Goal: Information Seeking & Learning: Learn about a topic

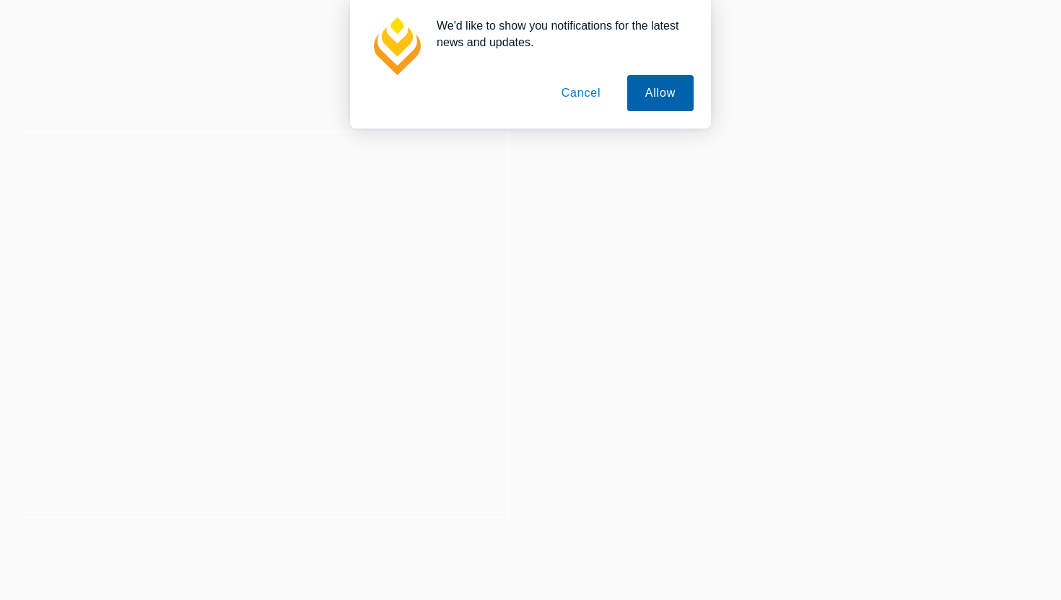
click at [656, 89] on button "Allow" at bounding box center [660, 93] width 66 height 36
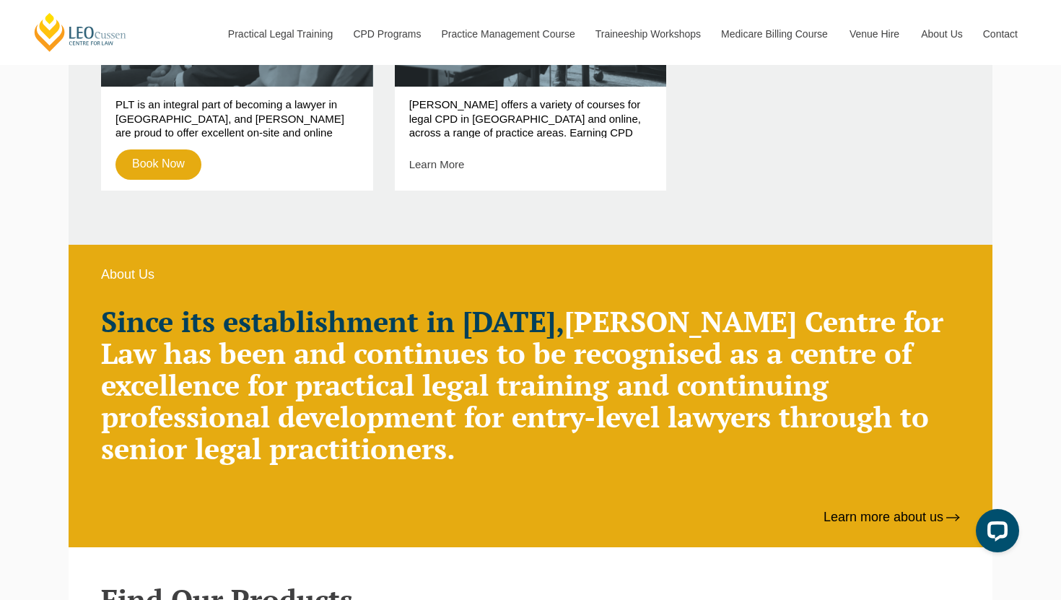
scroll to position [801, 0]
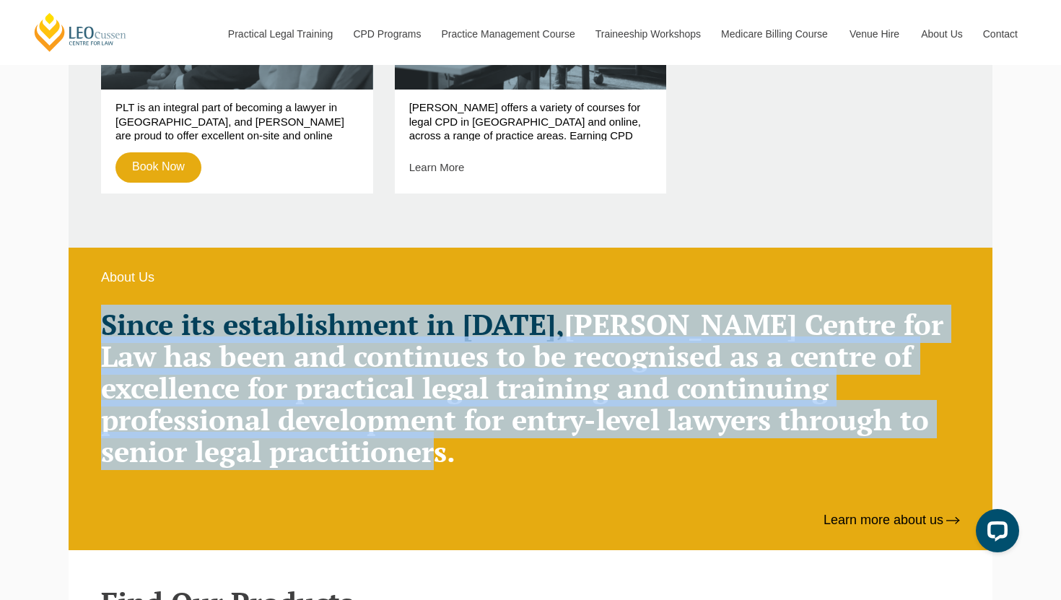
drag, startPoint x: 464, startPoint y: 455, endPoint x: 107, endPoint y: 328, distance: 379.1
click at [106, 328] on h2 "Since its establishment in 1972, Leo Cussen Centre for Law has been and continu…" at bounding box center [530, 387] width 859 height 159
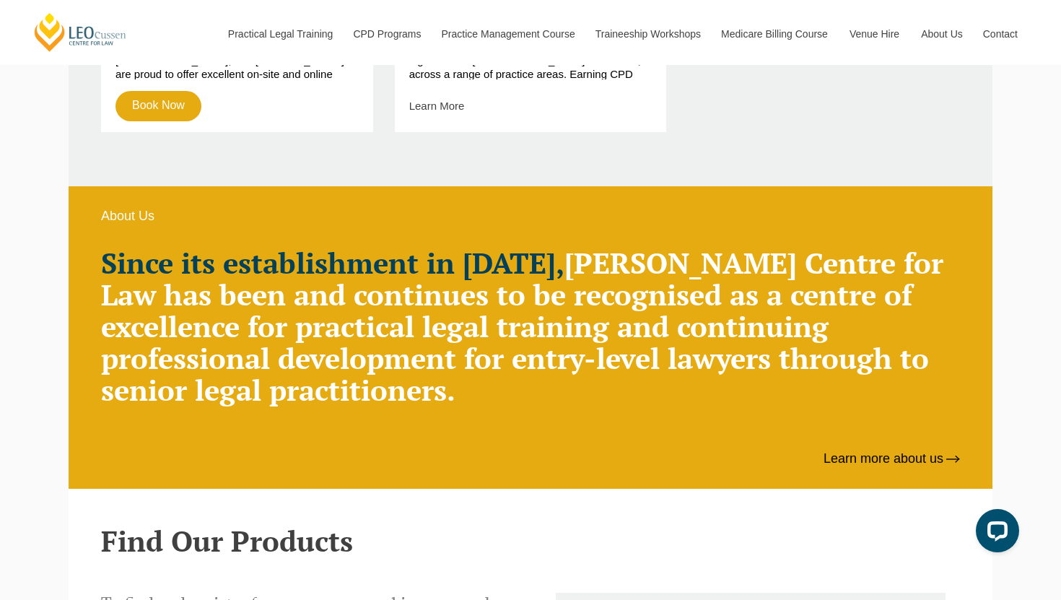
scroll to position [958, 0]
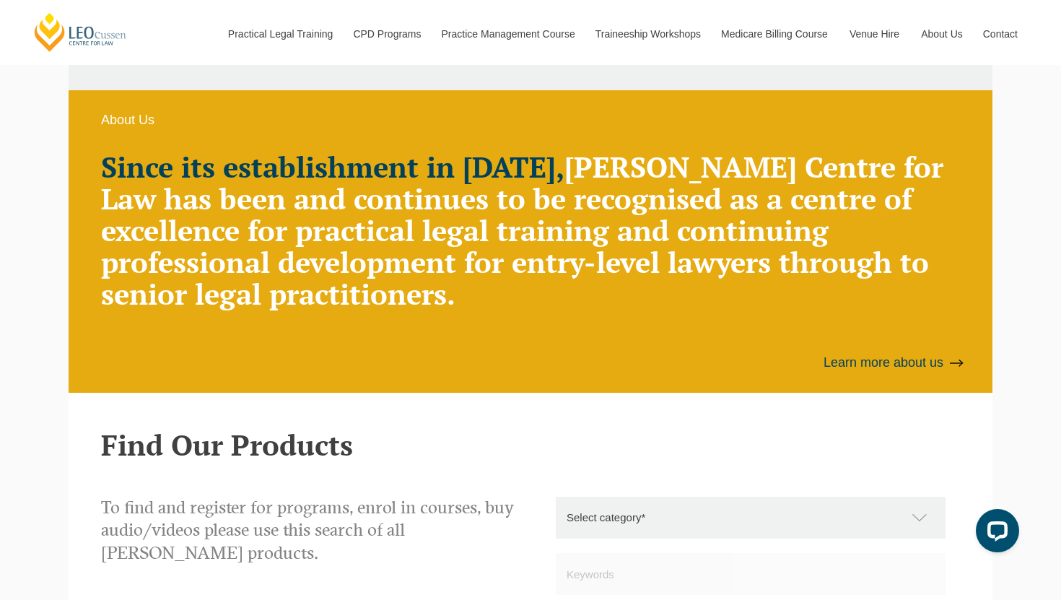
click at [868, 364] on link "Learn more about us" at bounding box center [891, 362] width 136 height 17
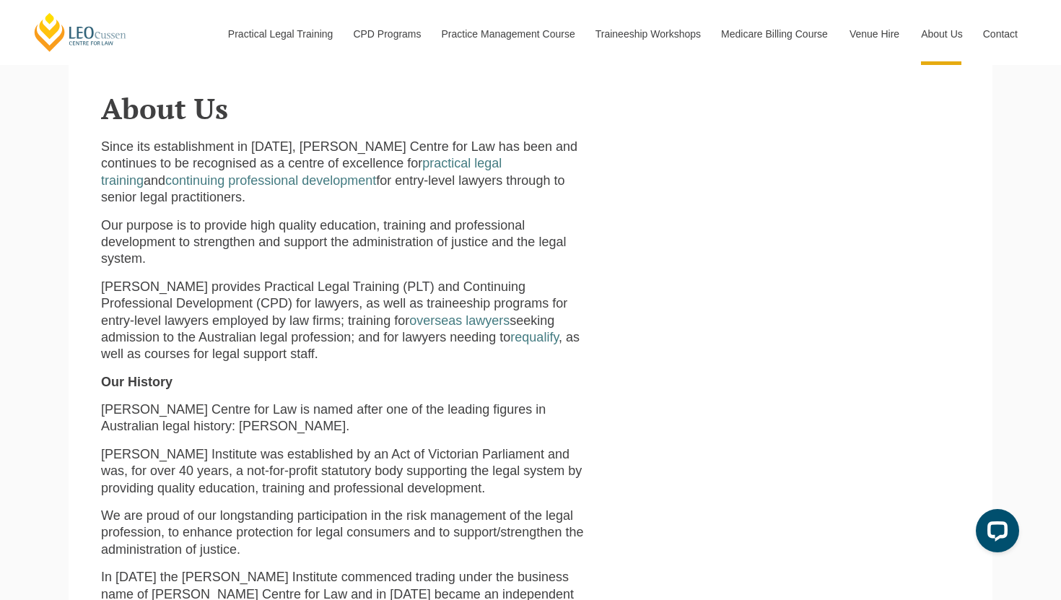
scroll to position [374, 0]
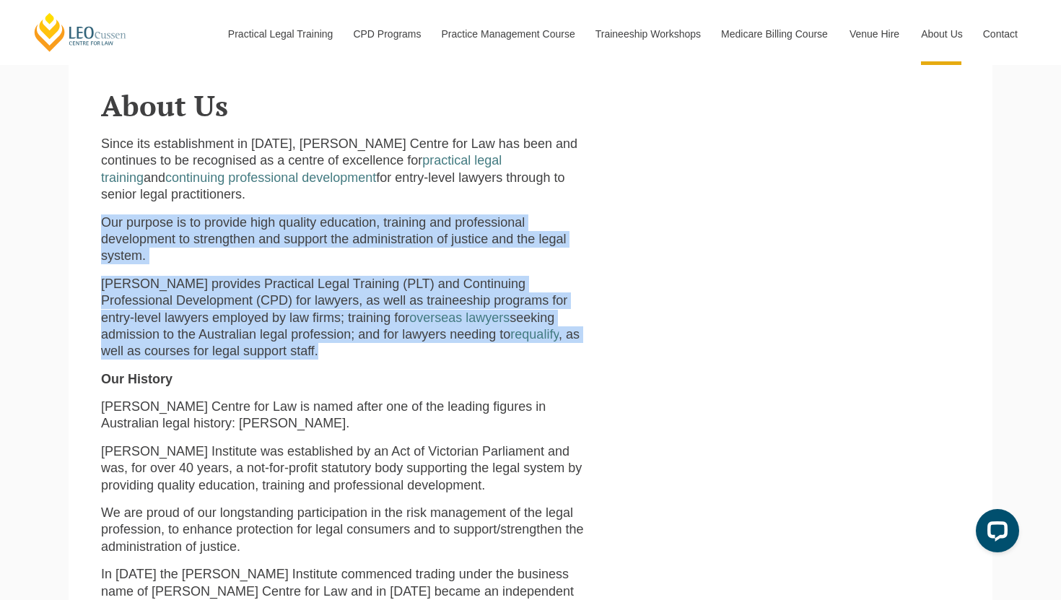
drag, startPoint x: 131, startPoint y: 315, endPoint x: 92, endPoint y: 206, distance: 115.7
click at [92, 206] on div "Since its establishment in 1972, Leo Cussen Centre for Law has been and continu…" at bounding box center [347, 466] width 514 height 660
copy div "Our purpose is to provide high quality education, training and professional dev…"
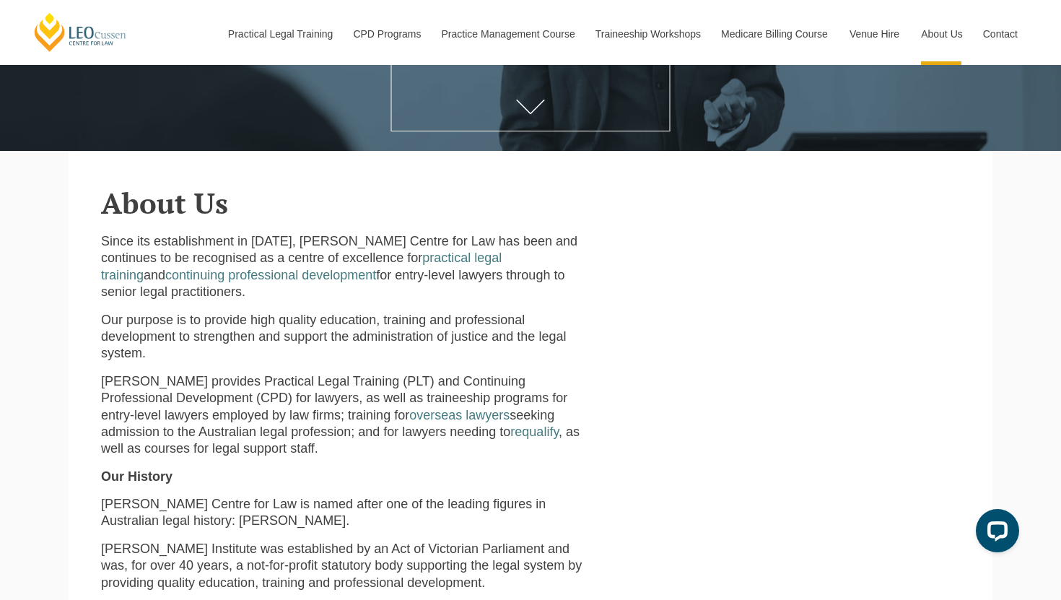
scroll to position [289, 0]
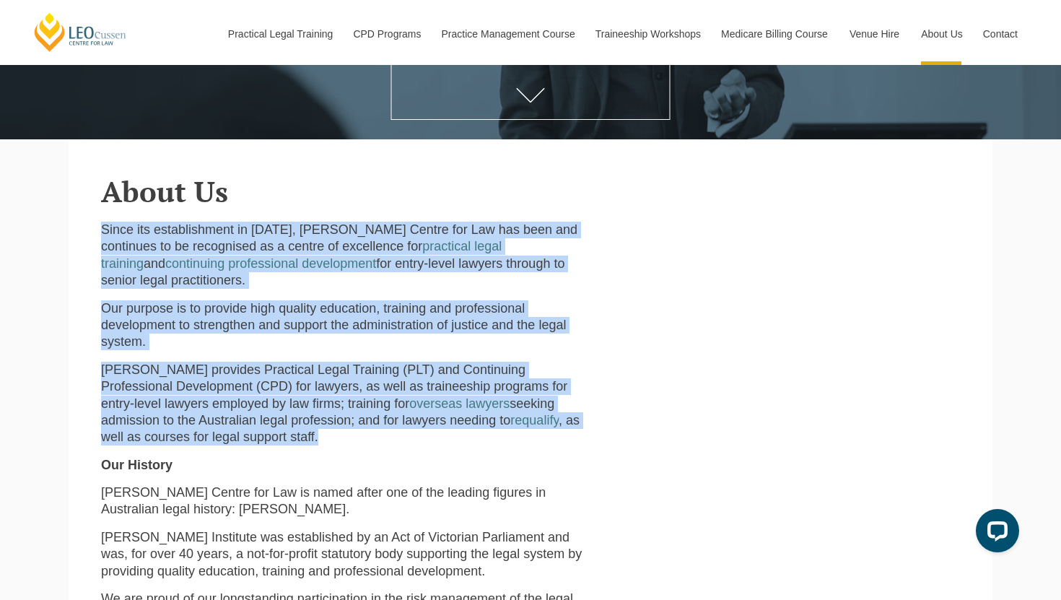
drag, startPoint x: 127, startPoint y: 400, endPoint x: 89, endPoint y: 222, distance: 183.0
click at [89, 222] on section "About Us Since its establishment in 1972, Leo Cussen Centre for Law has been an…" at bounding box center [531, 510] width 924 height 742
copy div "Since its establishment in 1972, Leo Cussen Centre for Law has been and continu…"
